Goal: Task Accomplishment & Management: Complete application form

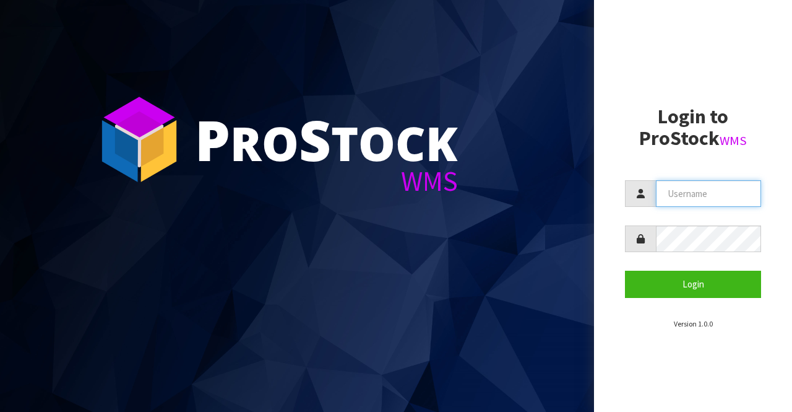
click at [671, 189] on input "text" at bounding box center [708, 193] width 105 height 27
type input "BIGGAME"
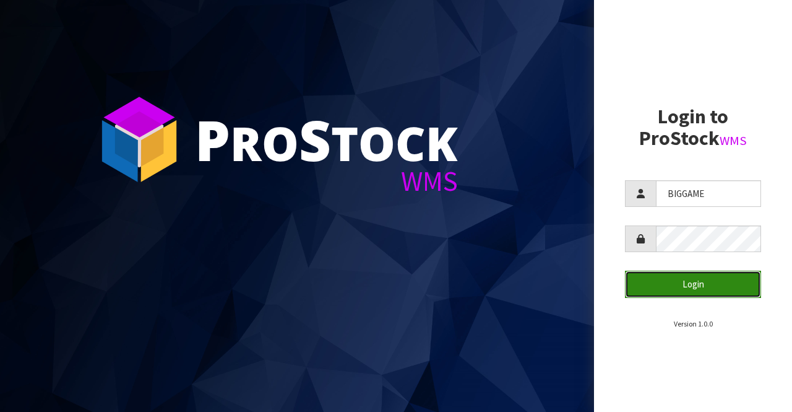
click at [683, 285] on button "Login" at bounding box center [693, 283] width 136 height 27
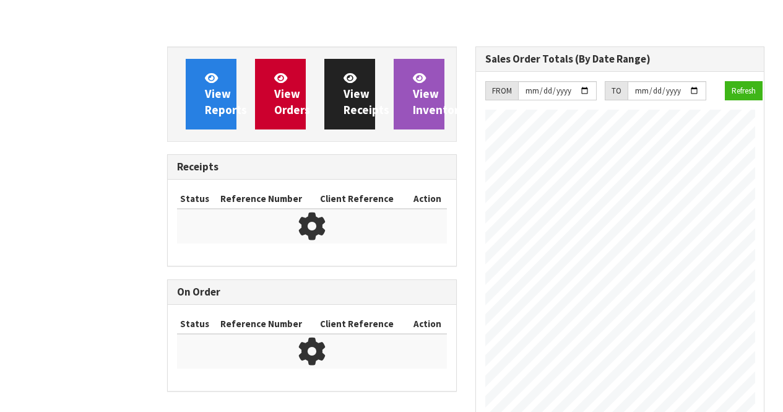
scroll to position [832, 308]
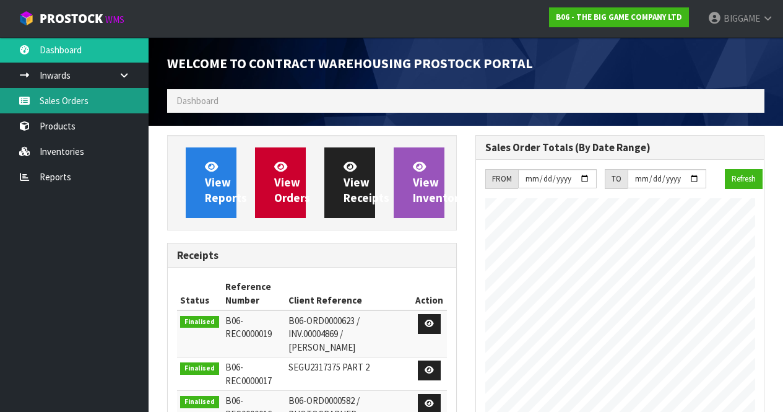
click at [87, 100] on link "Sales Orders" at bounding box center [74, 100] width 149 height 25
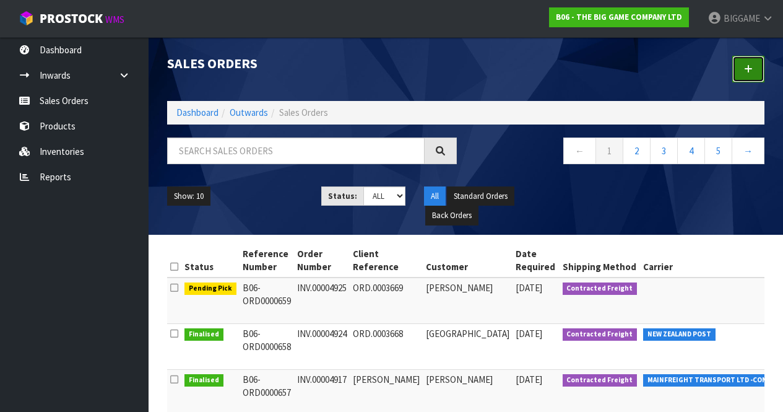
click at [745, 68] on icon at bounding box center [748, 68] width 9 height 9
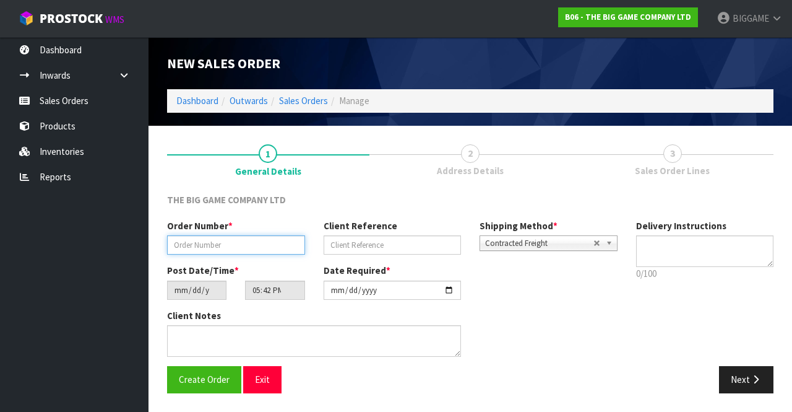
click at [251, 241] on input "text" at bounding box center [236, 244] width 138 height 19
type input "INV.00004926"
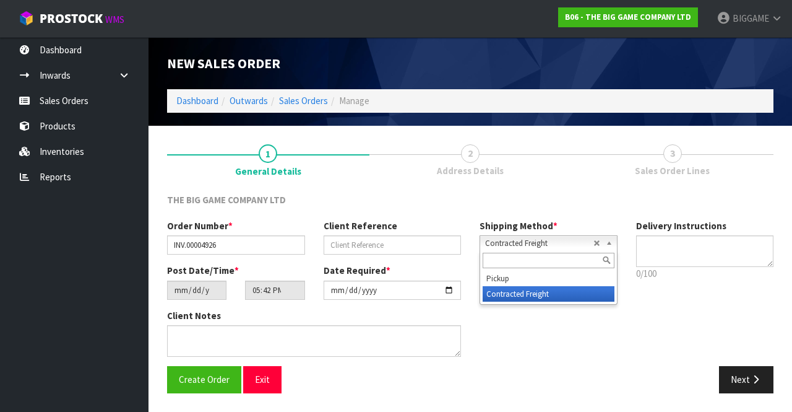
click at [608, 243] on b at bounding box center [611, 243] width 11 height 14
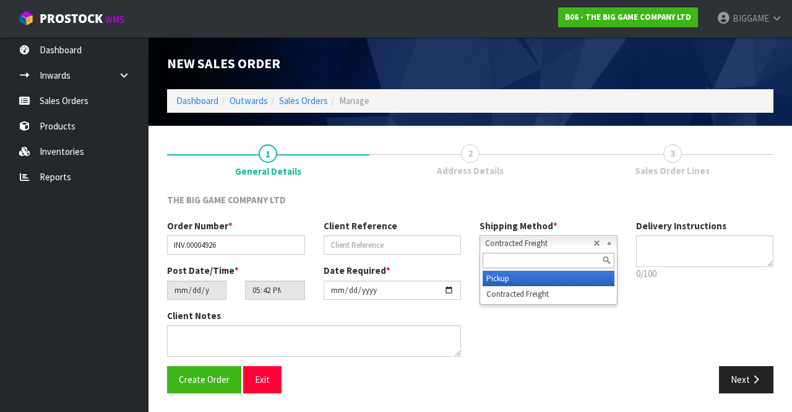
click at [543, 279] on li "Pickup" at bounding box center [549, 277] width 132 height 15
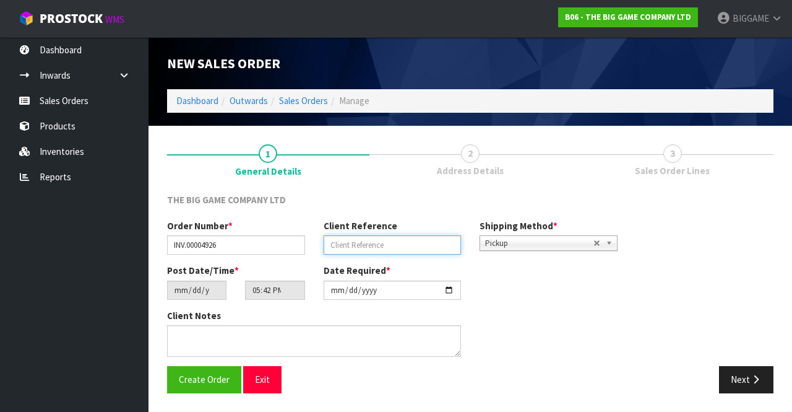
click at [409, 247] on input "text" at bounding box center [393, 244] width 138 height 19
type input "ORD.0003670"
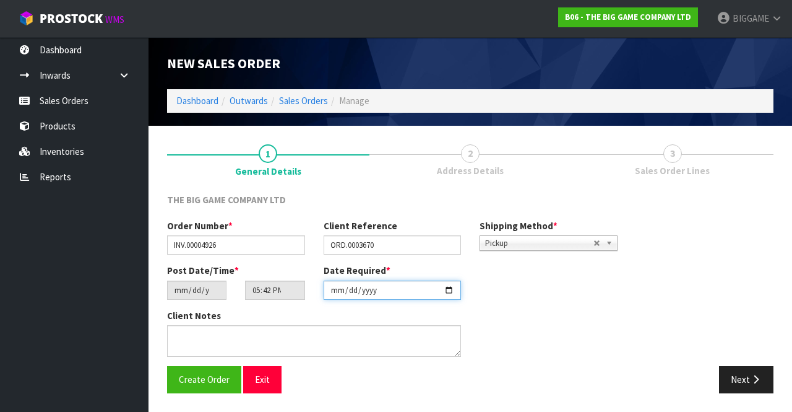
click at [449, 289] on input "[DATE]" at bounding box center [393, 289] width 138 height 19
type input "[DATE]"
click at [745, 374] on button "Next" at bounding box center [746, 379] width 54 height 27
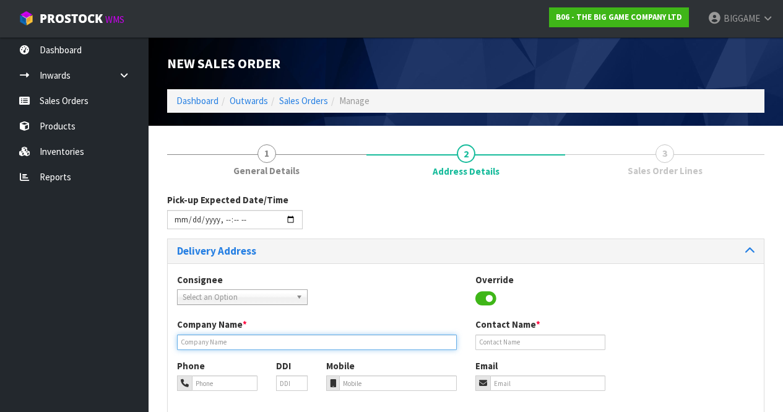
click at [244, 339] on input "text" at bounding box center [317, 341] width 280 height 15
type input "[GEOGRAPHIC_DATA]"
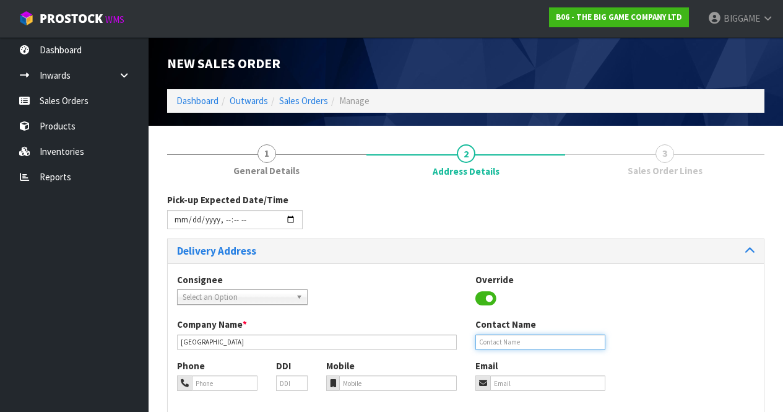
click at [495, 342] on input "text" at bounding box center [540, 341] width 131 height 15
type input "S"
type input "[PERSON_NAME]"
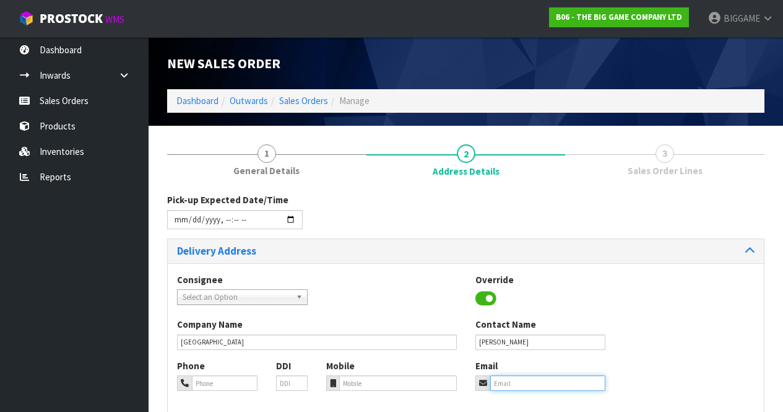
click at [520, 381] on input "email" at bounding box center [548, 382] width 116 height 15
type input "[EMAIL_ADDRESS][DOMAIN_NAME]"
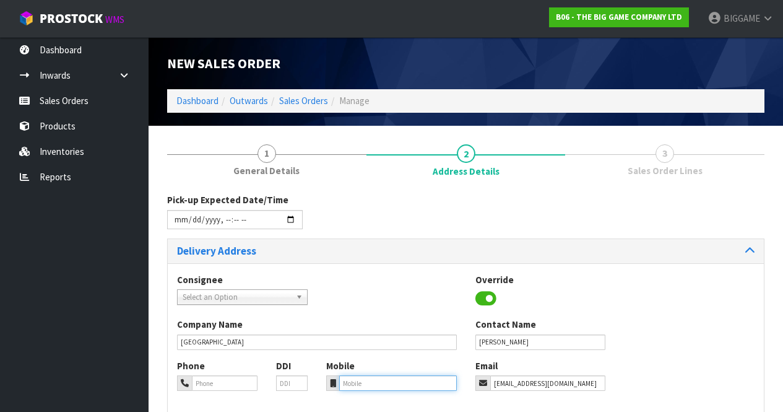
click at [352, 382] on input "tel" at bounding box center [398, 382] width 118 height 15
click at [236, 384] on input "tel" at bounding box center [225, 382] width 66 height 15
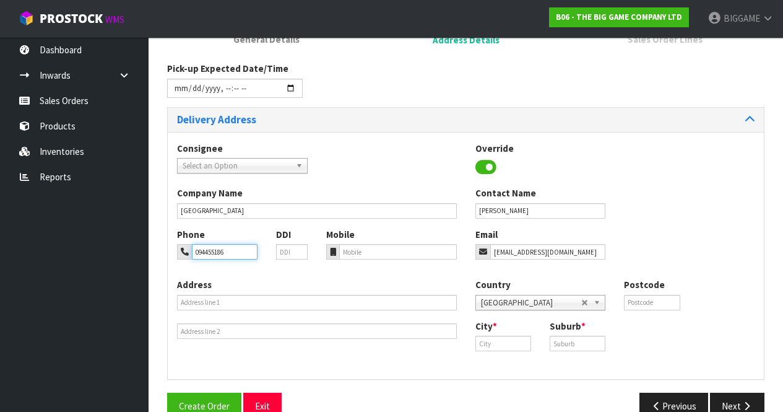
scroll to position [157, 0]
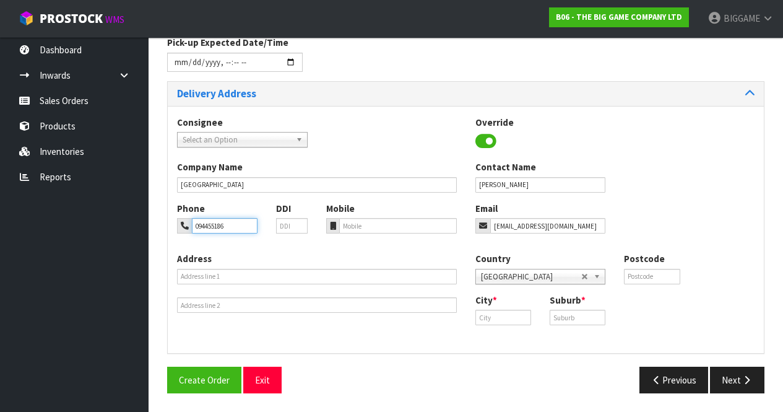
type input "094455186"
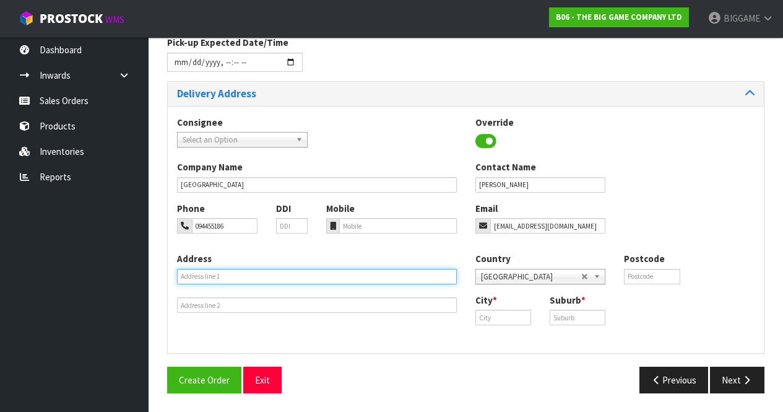
click at [212, 273] on input "text" at bounding box center [317, 276] width 280 height 15
type input "64 [PERSON_NAME]"
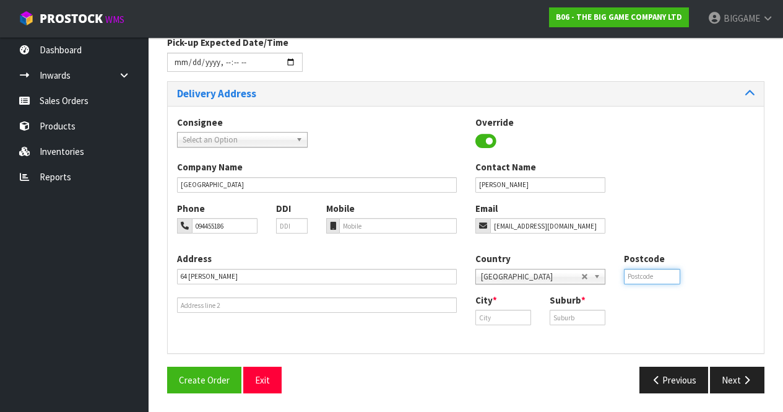
click at [655, 274] on input "text" at bounding box center [652, 276] width 56 height 15
type input "0624"
click at [516, 315] on input "text" at bounding box center [503, 316] width 56 height 15
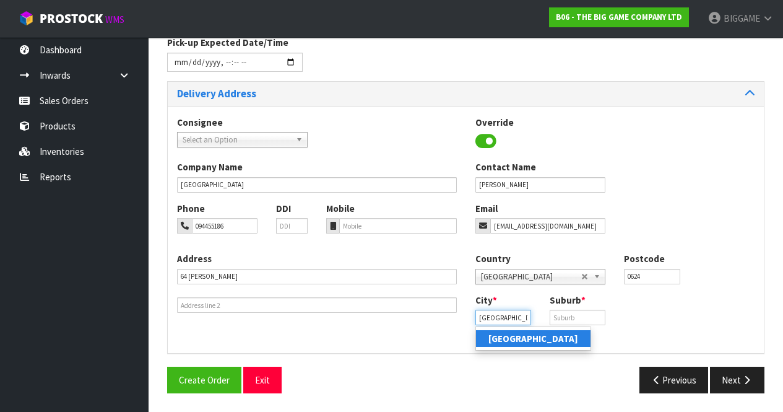
type input "[GEOGRAPHIC_DATA]"
click at [576, 316] on input "text" at bounding box center [578, 316] width 56 height 15
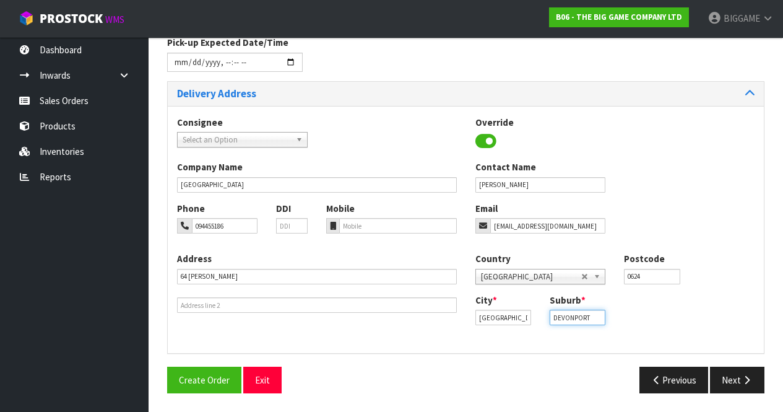
type input "DEVONPORT"
click at [359, 233] on div "Phone 094455186 DDI Mobile Email [EMAIL_ADDRESS][DOMAIN_NAME]" at bounding box center [466, 227] width 596 height 50
click at [726, 373] on button "Next" at bounding box center [737, 379] width 54 height 27
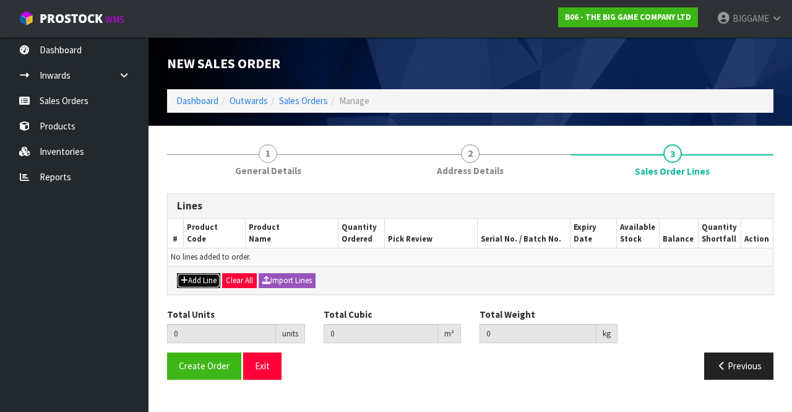
click at [202, 280] on button "Add Line" at bounding box center [198, 280] width 43 height 15
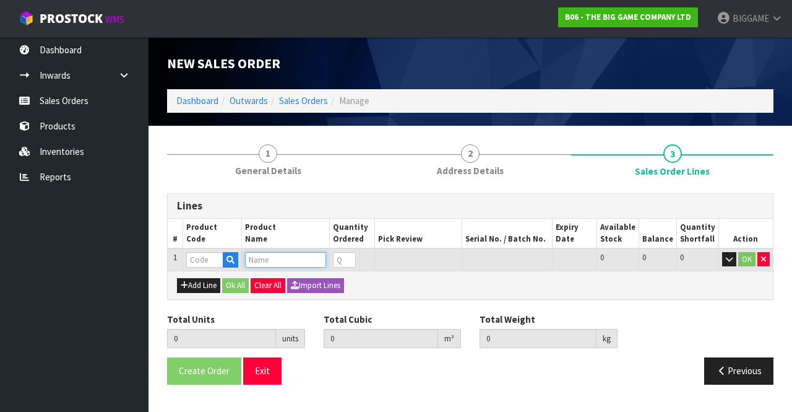
click at [257, 261] on input "text" at bounding box center [285, 259] width 81 height 15
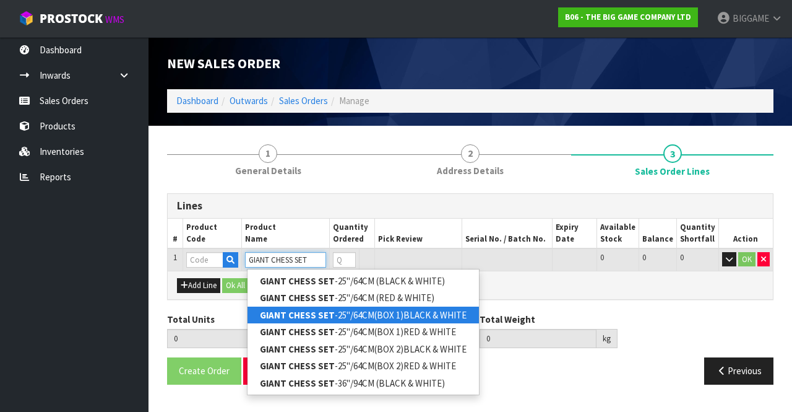
type input "GIANT CHESS SET"
click at [307, 311] on strong "GIANT CHESS SET" at bounding box center [297, 315] width 75 height 12
type input "GIANT CHESS SET-25"/64CM(BOX 1)BLACK & WHITE"
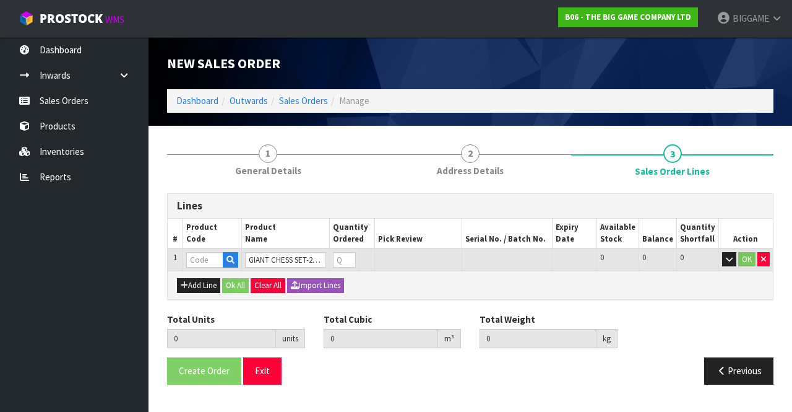
type input "0.000000"
type input "0.000"
type input "BHGC25-CTN1"
type input "0"
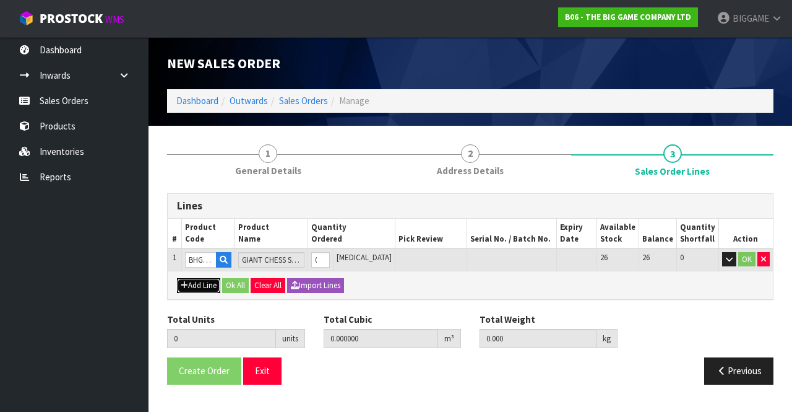
click at [205, 286] on button "Add Line" at bounding box center [198, 285] width 43 height 15
type input "0"
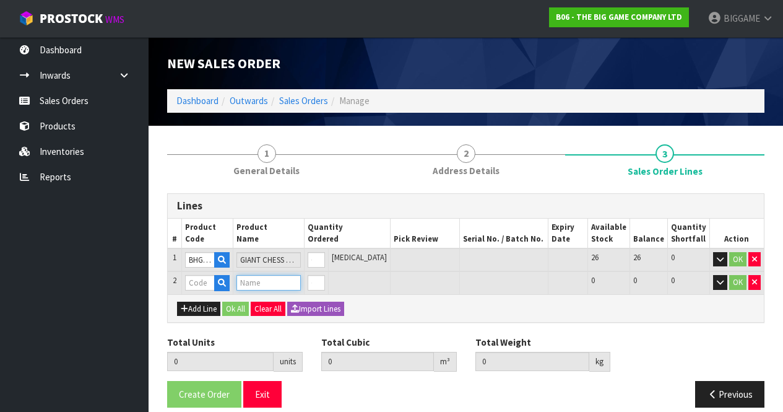
click at [257, 284] on input "text" at bounding box center [268, 282] width 64 height 15
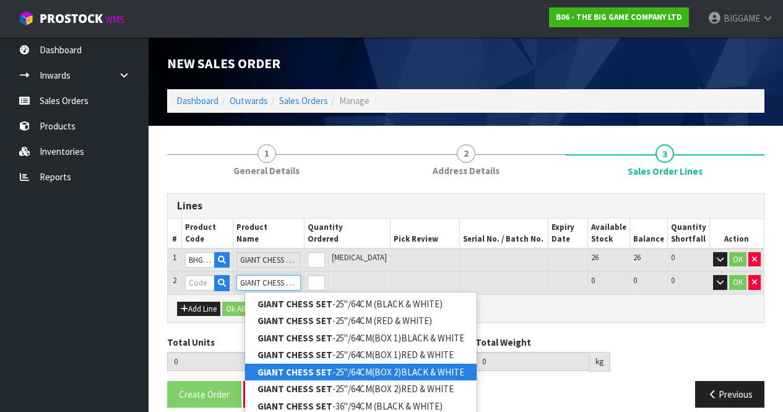
type input "GIANT CHESS SET"
click at [394, 368] on link "GIANT CHESS SET -25"/64CM(BOX 2)BLACK & WHITE" at bounding box center [360, 371] width 231 height 17
type input "GIANT CHESS SET-25"/64CM(BOX 2)BLACK & WHITE"
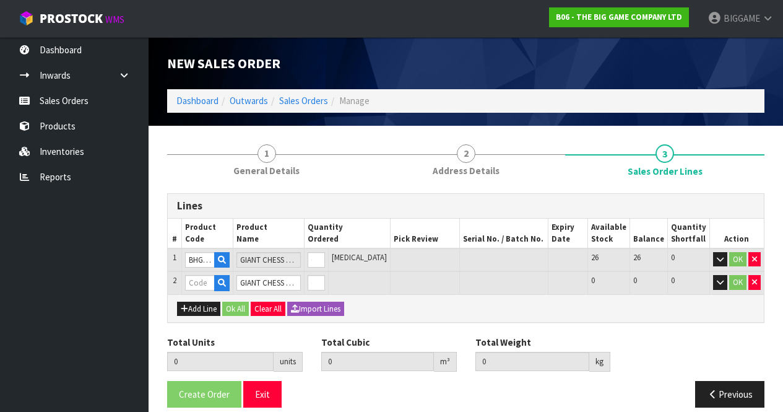
type input "0.000000"
type input "0.000"
type input "BHGC25-CTN2"
type input "0"
type input "1"
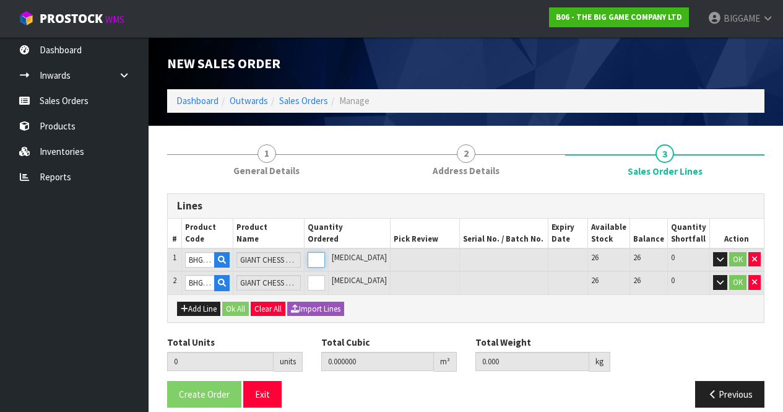
type input "0.26257"
type input "15.25"
type input "1"
click at [325, 255] on input "1" at bounding box center [316, 259] width 17 height 15
type input "2"
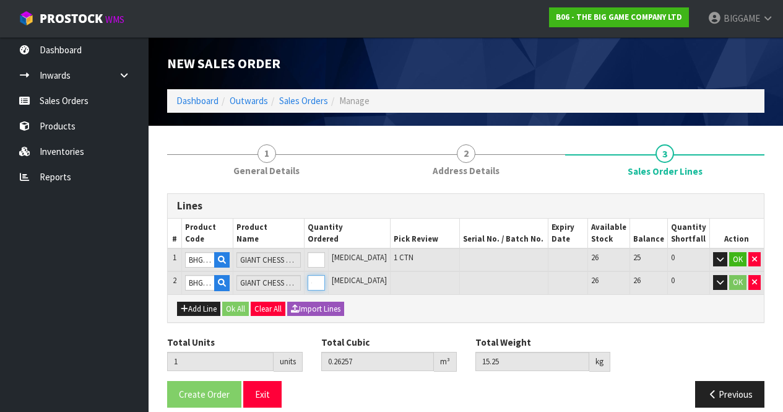
type input "0.51217"
type input "30.25"
type input "1"
click at [325, 278] on input "1" at bounding box center [316, 282] width 17 height 15
click at [438, 321] on div "Add Line Ok All Clear All Import Lines" at bounding box center [466, 308] width 596 height 28
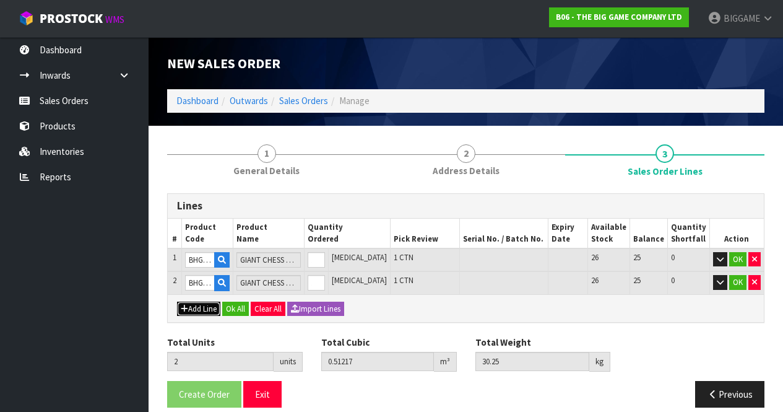
click at [208, 306] on button "Add Line" at bounding box center [198, 308] width 43 height 15
type input "0"
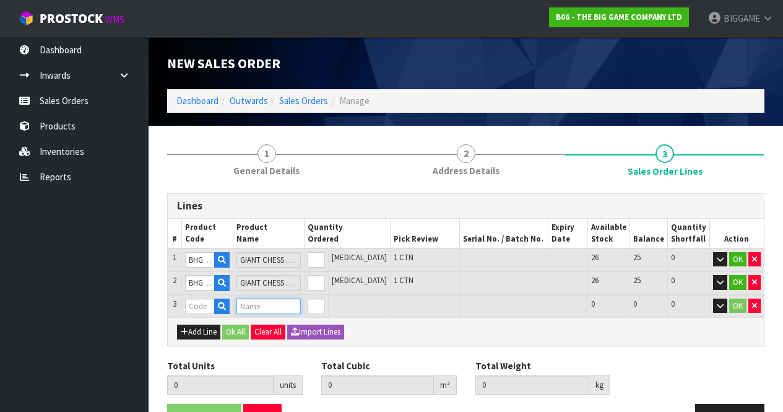
click at [259, 304] on input "text" at bounding box center [268, 305] width 64 height 15
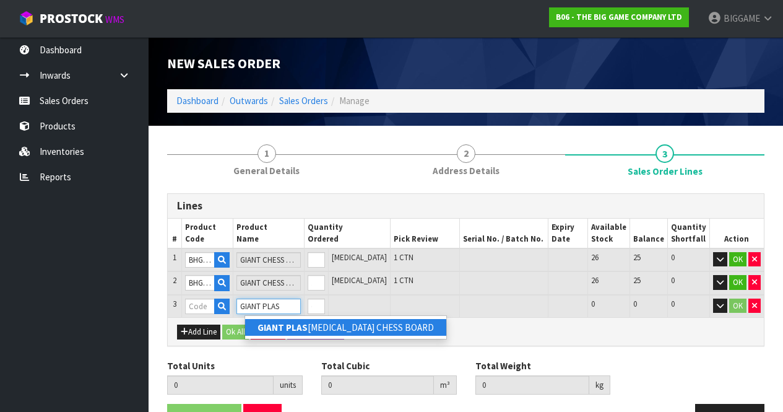
type input "GIANT PLAS"
click at [282, 324] on strong "GIANT PLAS" at bounding box center [282, 327] width 50 height 12
type input "GIANT PLASTIC CHESS BOARD"
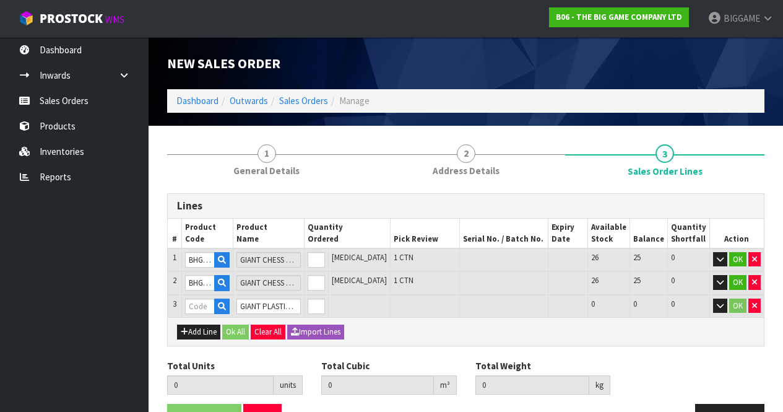
type input "2"
type input "0.51217"
type input "30.25"
type input "BHGM-14"
type input "0"
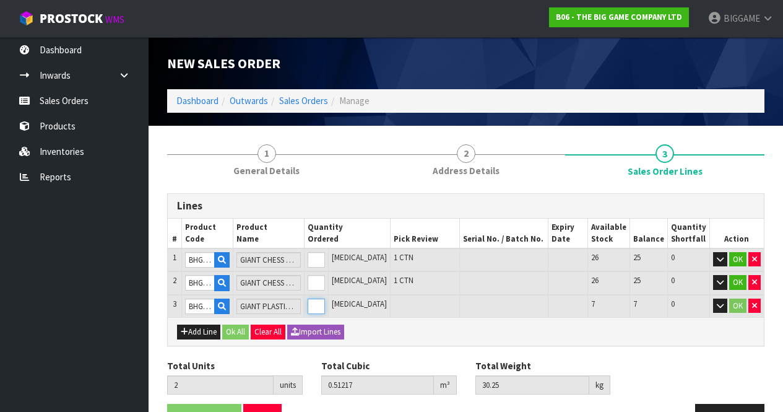
type input "3"
type input "0.62152"
type input "52.25"
type input "1"
click at [325, 303] on input "1" at bounding box center [316, 305] width 17 height 15
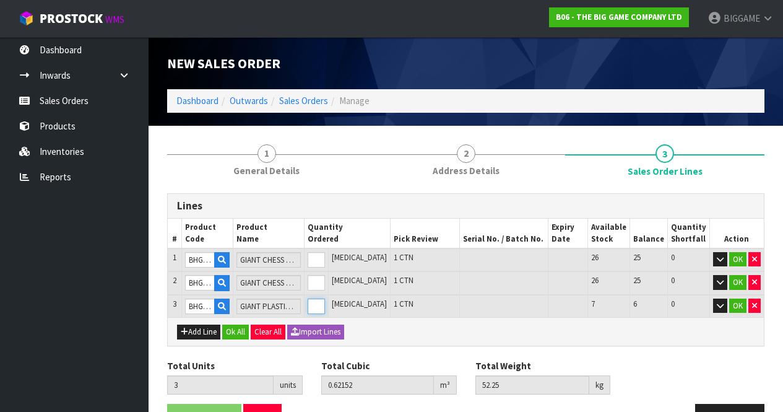
type input "4"
type input "0.73087"
type input "74.25"
type input "2"
click at [325, 303] on input "2" at bounding box center [316, 305] width 17 height 15
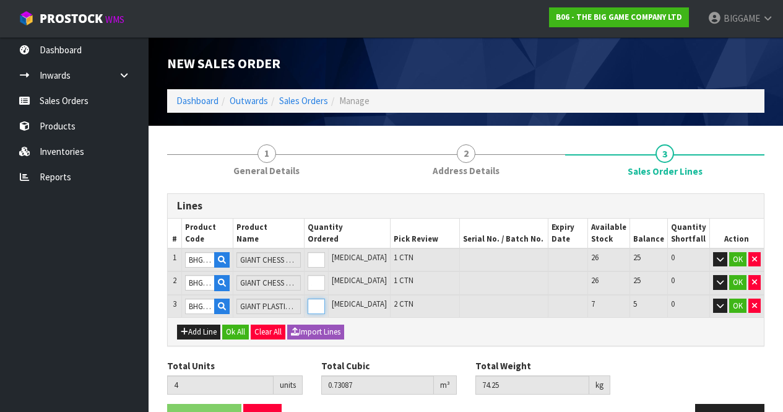
type input "3"
type input "0.62152"
type input "52.25"
type input "1"
click at [325, 307] on input "1" at bounding box center [316, 305] width 17 height 15
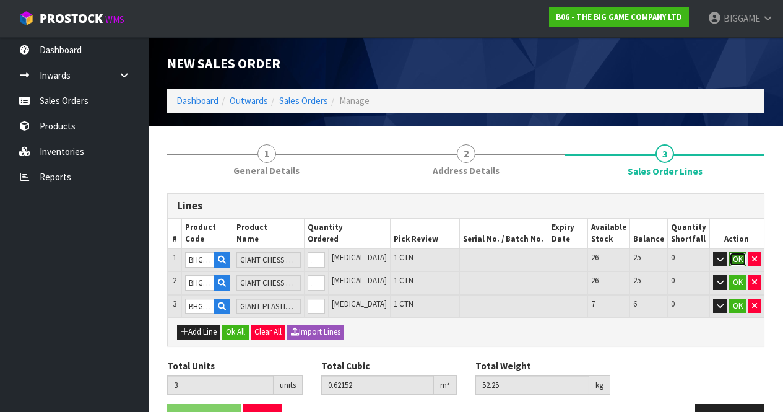
click at [736, 254] on button "OK" at bounding box center [737, 259] width 17 height 15
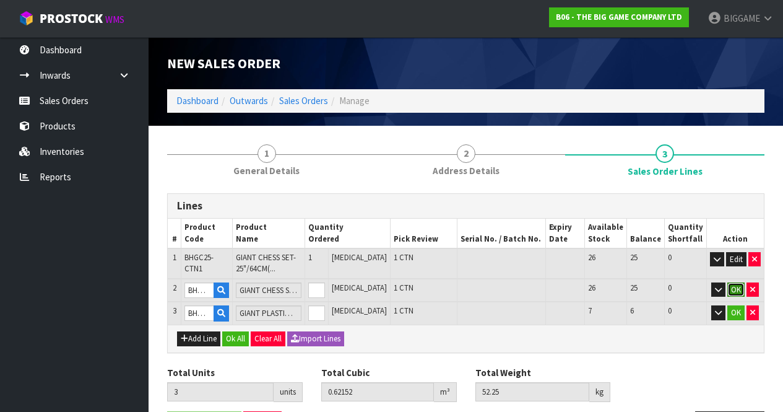
click at [738, 284] on button "OK" at bounding box center [735, 289] width 17 height 15
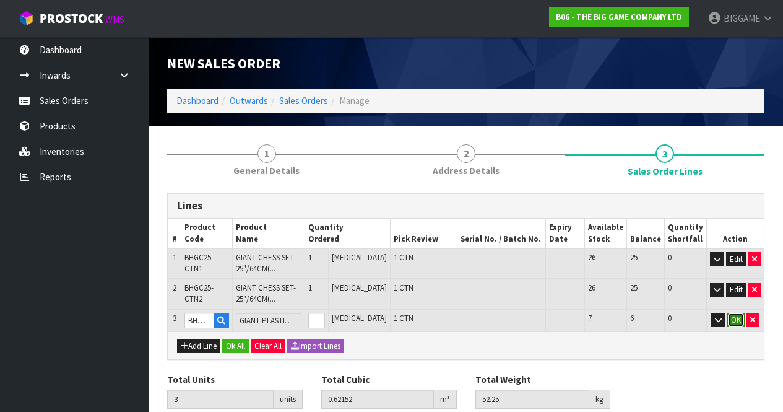
click at [736, 314] on button "OK" at bounding box center [735, 320] width 17 height 15
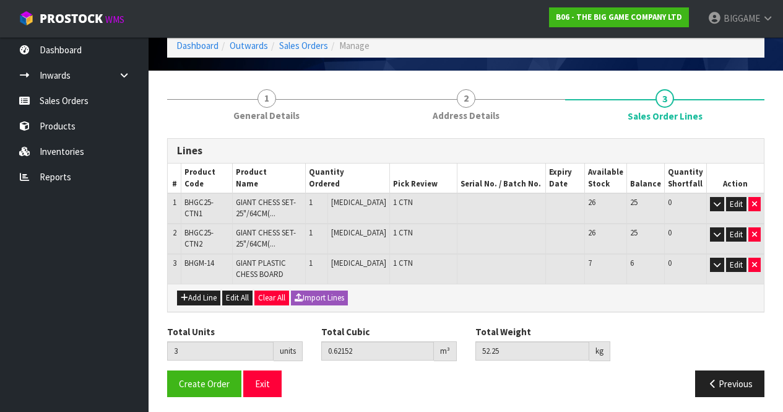
scroll to position [59, 0]
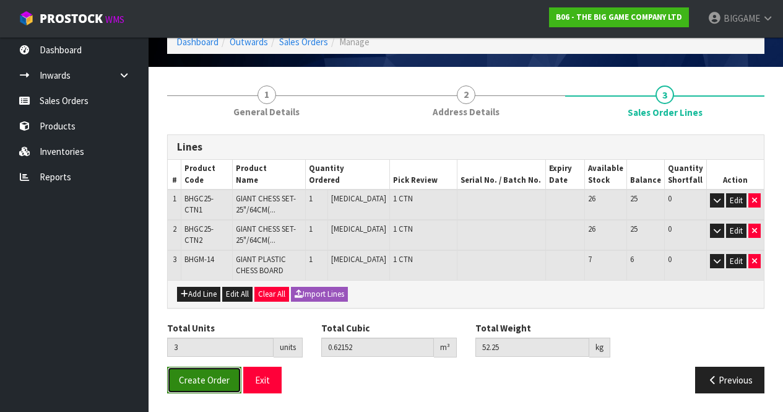
click at [223, 378] on span "Create Order" at bounding box center [204, 380] width 51 height 12
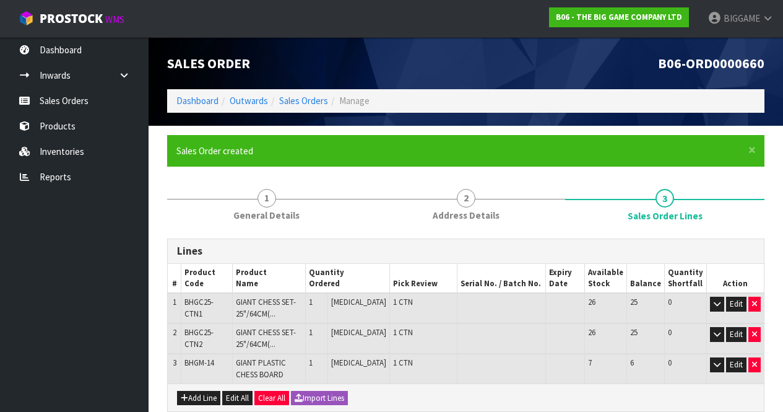
scroll to position [103, 0]
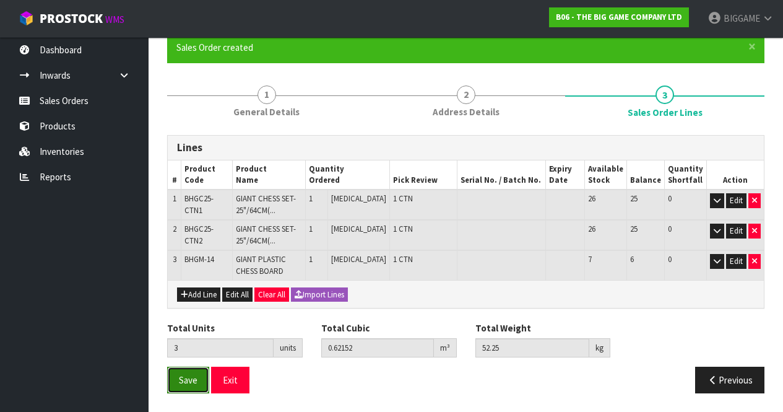
click at [179, 376] on span "Save" at bounding box center [188, 380] width 19 height 12
click at [189, 378] on span "Save" at bounding box center [188, 380] width 19 height 12
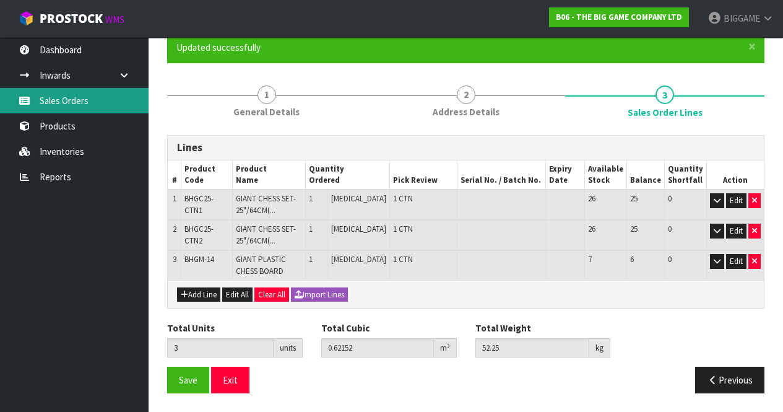
click at [86, 103] on link "Sales Orders" at bounding box center [74, 100] width 149 height 25
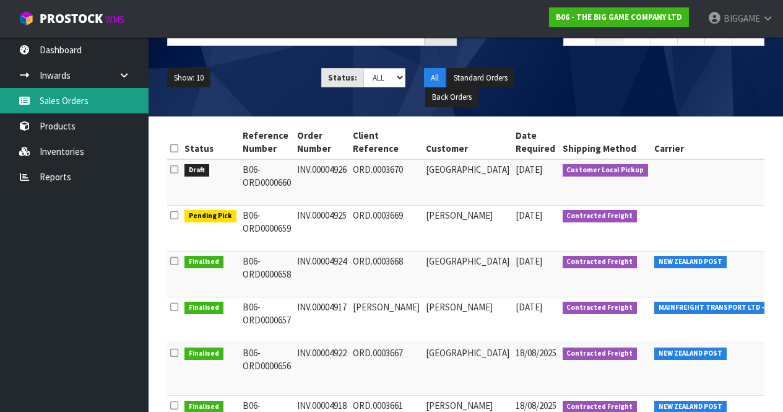
scroll to position [119, 0]
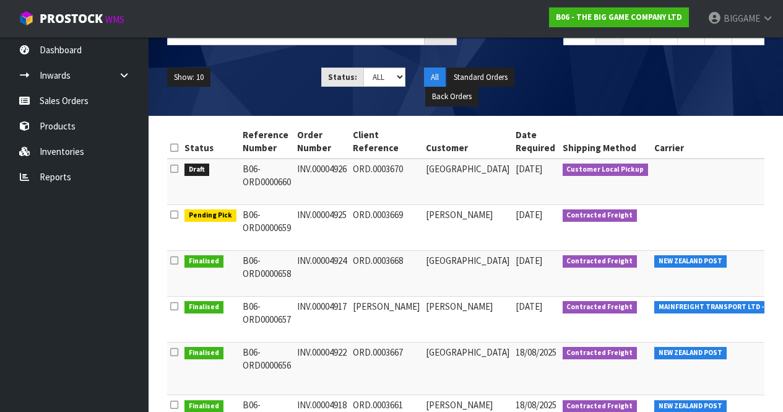
click at [475, 175] on td "[GEOGRAPHIC_DATA]" at bounding box center [468, 181] width 90 height 46
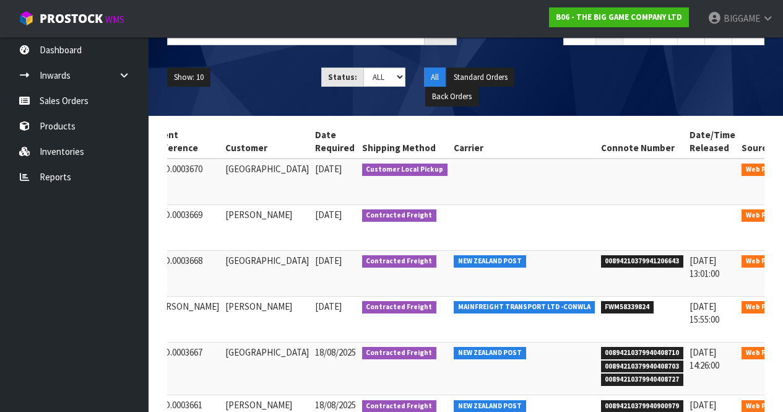
scroll to position [0, 203]
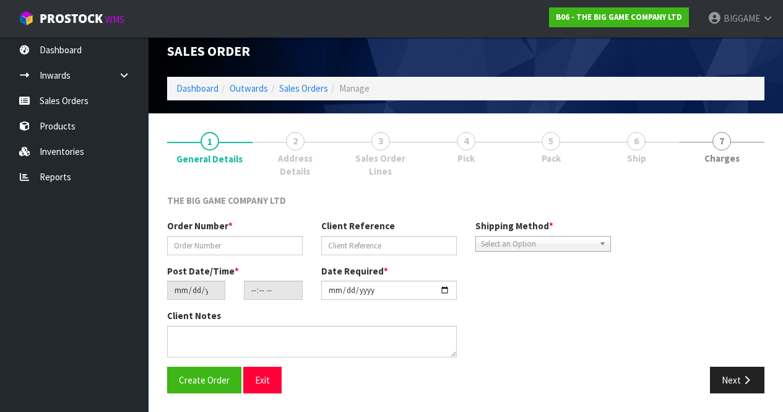
scroll to position [12, 0]
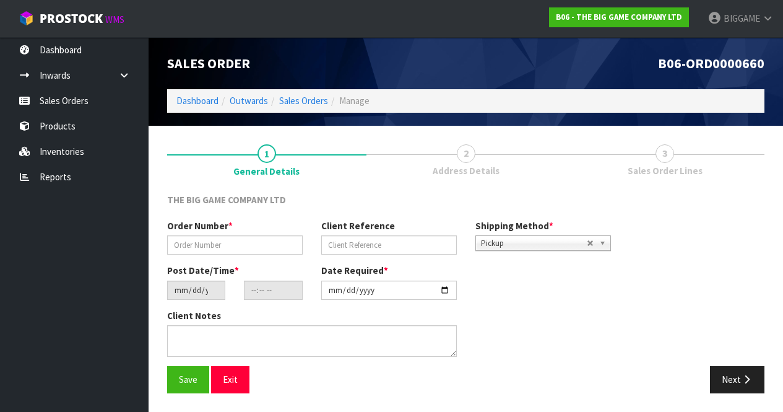
type input "INV.00004926"
type input "ORD.0003670"
type input "[DATE]"
type input "17:42:00.000"
type input "[DATE]"
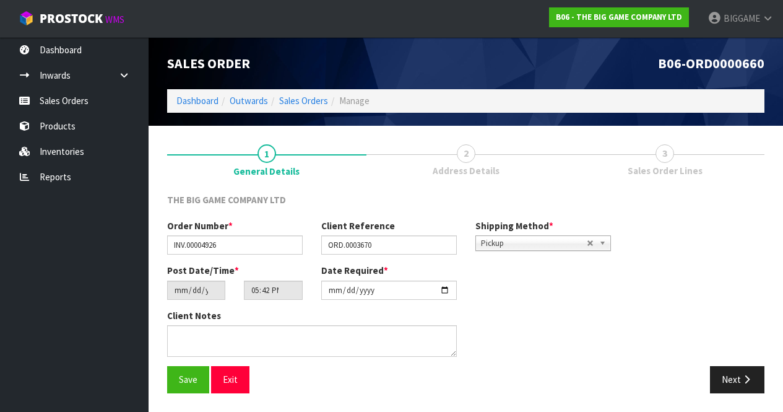
scroll to position [0, 0]
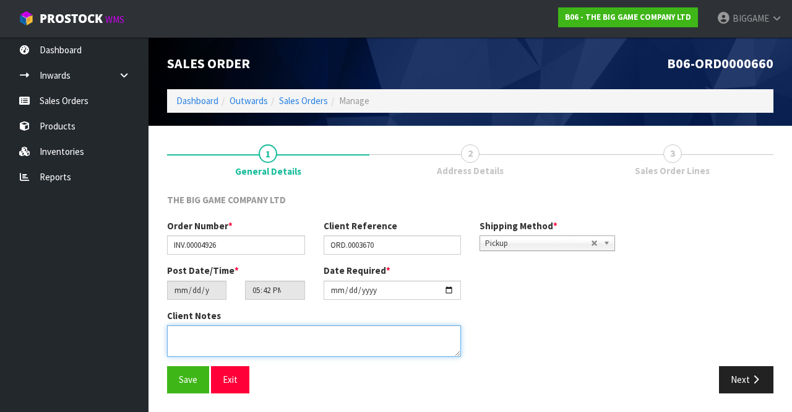
click at [233, 333] on textarea at bounding box center [314, 341] width 294 height 32
click at [418, 335] on textarea at bounding box center [314, 341] width 294 height 32
type textarea "CUSTOMER TO COLLECT THE ORDER FROM [GEOGRAPHIC_DATA]"
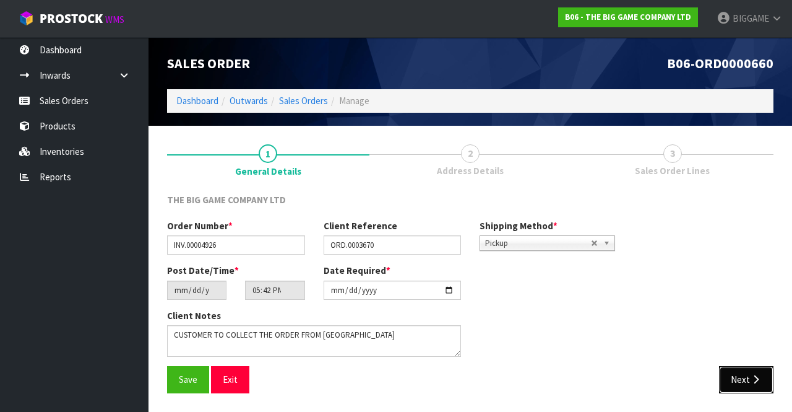
click at [738, 376] on button "Next" at bounding box center [746, 379] width 54 height 27
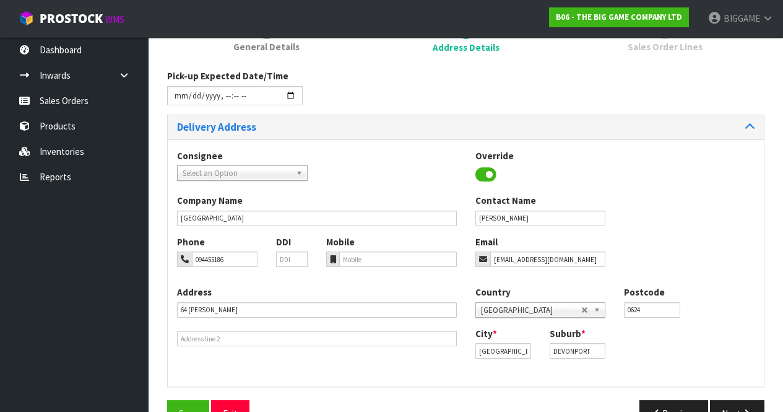
scroll to position [124, 0]
click at [747, 405] on button "Next" at bounding box center [737, 412] width 54 height 27
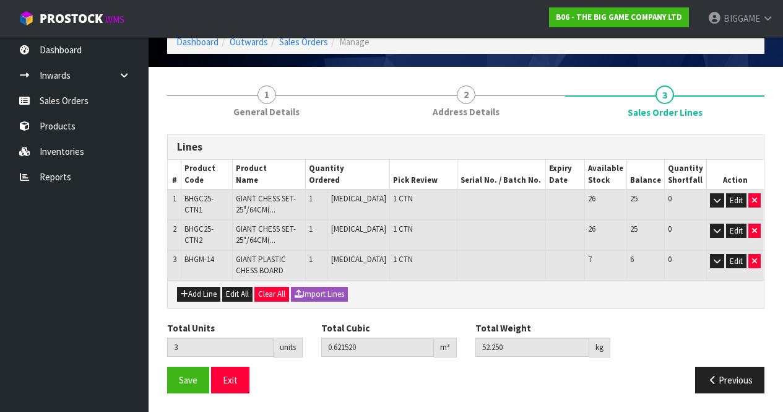
scroll to position [59, 0]
click at [198, 369] on button "Save" at bounding box center [188, 379] width 42 height 27
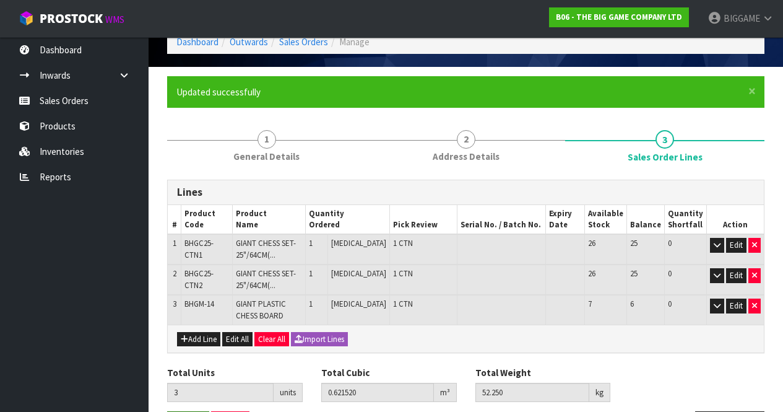
scroll to position [0, 0]
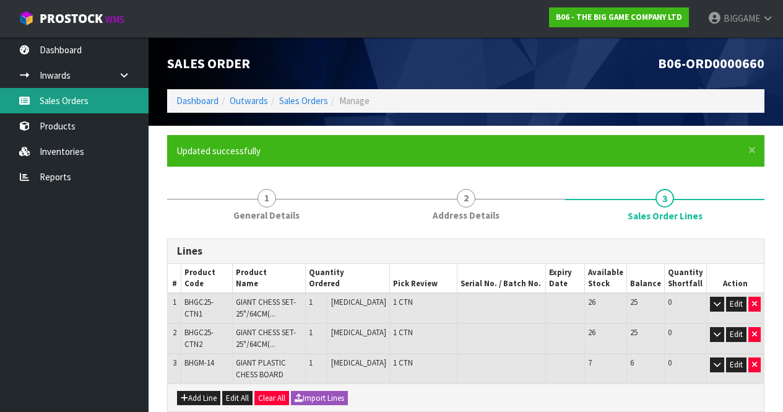
click at [82, 97] on link "Sales Orders" at bounding box center [74, 100] width 149 height 25
